Goal: Information Seeking & Learning: Check status

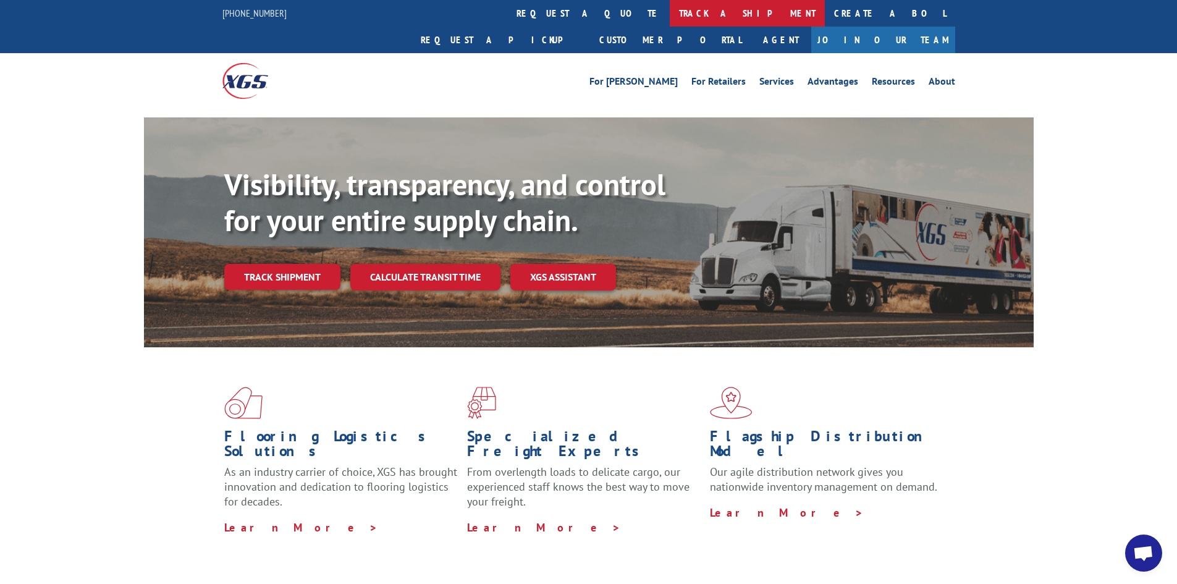
click at [670, 10] on link "track a shipment" at bounding box center [747, 13] width 155 height 27
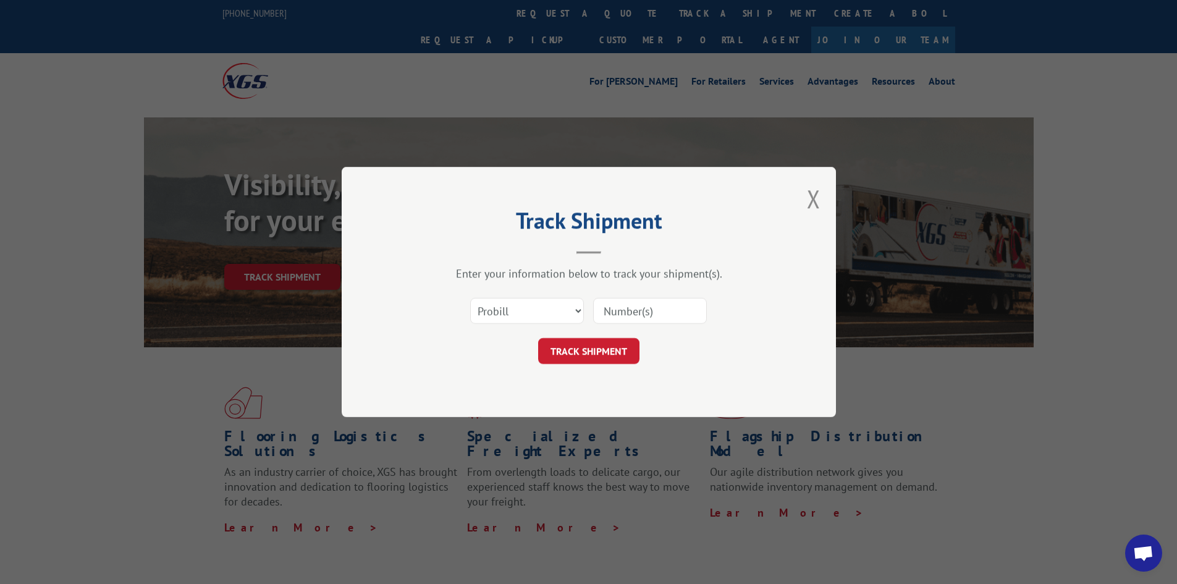
paste input "17637280"
type input "17637280"
click at [591, 349] on button "TRACK SHIPMENT" at bounding box center [588, 351] width 101 height 26
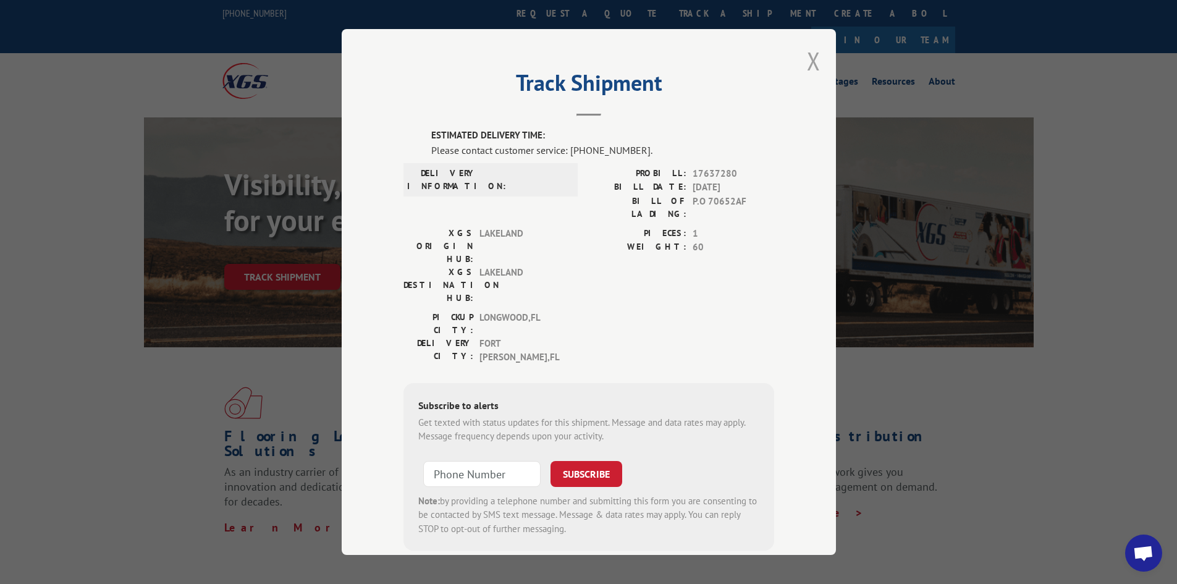
click at [807, 56] on button "Close modal" at bounding box center [814, 60] width 14 height 33
